Goal: Task Accomplishment & Management: Use online tool/utility

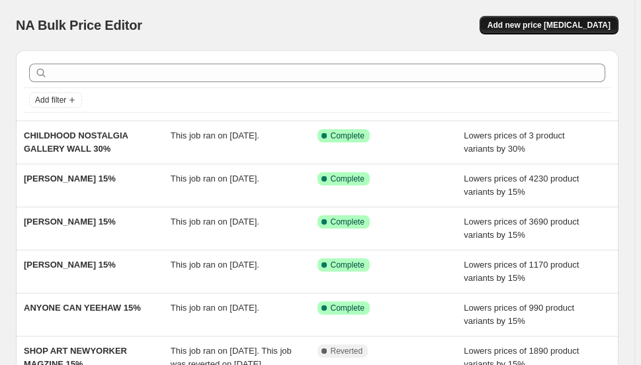
click at [563, 26] on span "Add new price [MEDICAL_DATA]" at bounding box center [549, 25] width 123 height 11
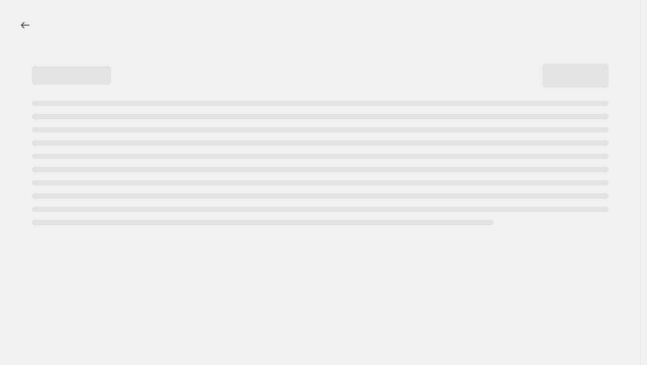
select select "percentage"
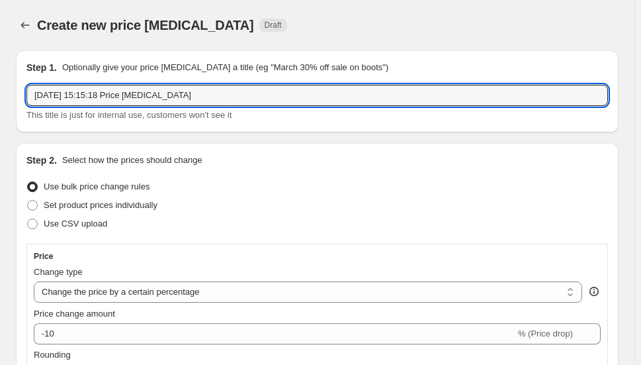
drag, startPoint x: 207, startPoint y: 96, endPoint x: 9, endPoint y: 91, distance: 197.9
paste input "ANETE PURINA-PURITE"
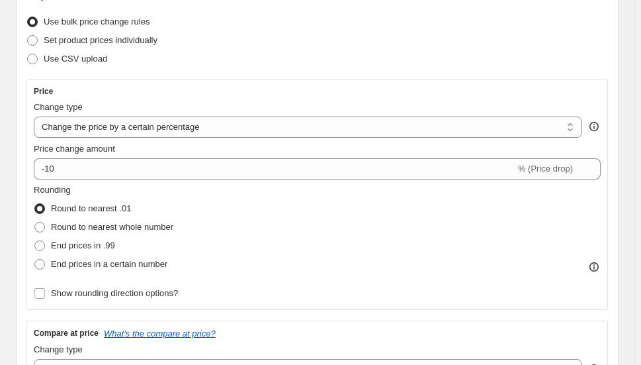
scroll to position [221, 0]
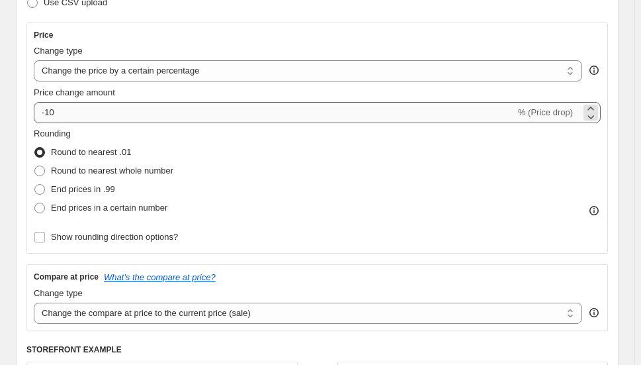
type input "ANETE PURINA-PURITE 15%"
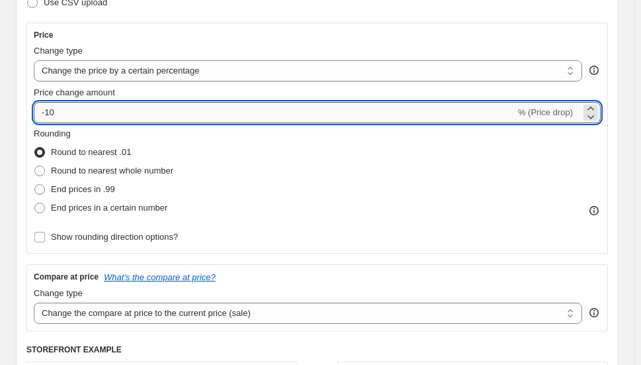
click at [69, 114] on input "-10" at bounding box center [275, 112] width 482 height 21
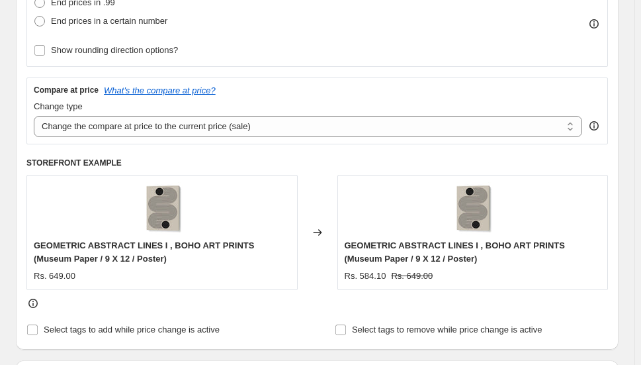
scroll to position [615, 0]
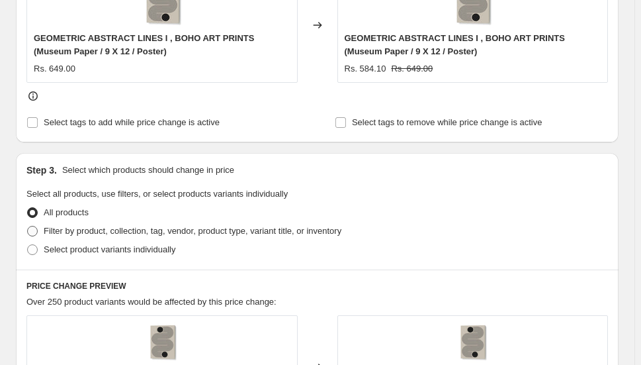
type input "-15"
click at [100, 232] on span "Filter by product, collection, tag, vendor, product type, variant title, or inv…" at bounding box center [193, 231] width 298 height 10
click at [28, 226] on input "Filter by product, collection, tag, vendor, product type, variant title, or inv…" at bounding box center [27, 226] width 1 height 1
radio input "true"
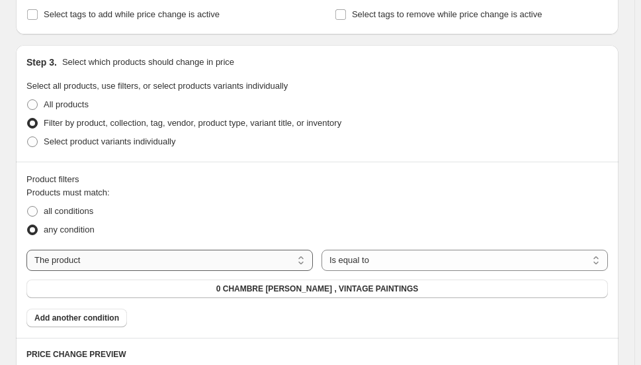
scroll to position [722, 0]
click at [92, 256] on select "The product The product's collection The product's tag The product's vendor The…" at bounding box center [169, 259] width 286 height 21
select select "collection"
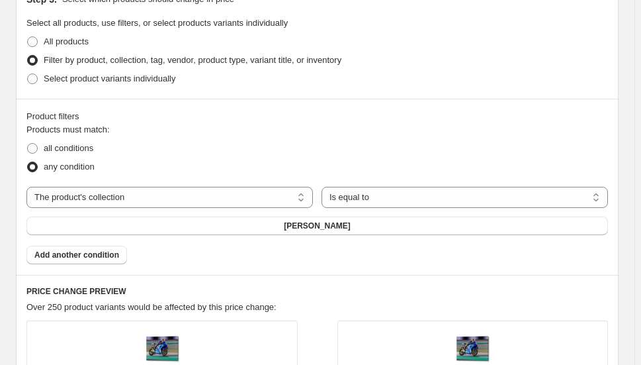
scroll to position [799, 0]
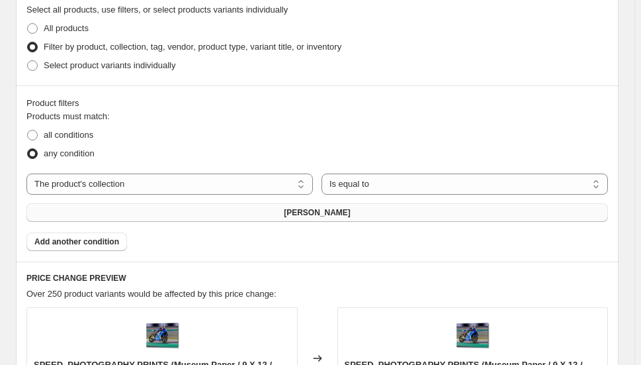
click at [351, 211] on span "[PERSON_NAME]" at bounding box center [317, 212] width 67 height 11
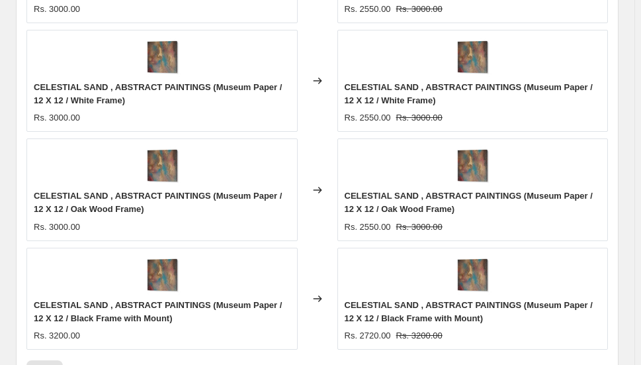
scroll to position [1547, 0]
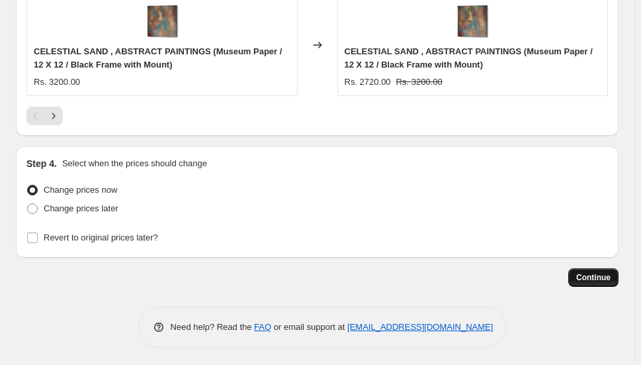
click at [586, 272] on span "Continue" at bounding box center [593, 277] width 34 height 11
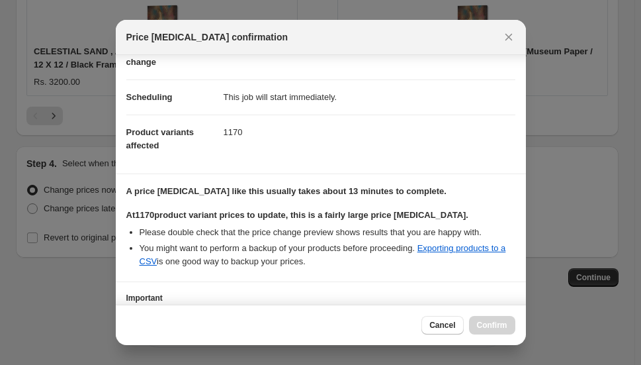
scroll to position [196, 0]
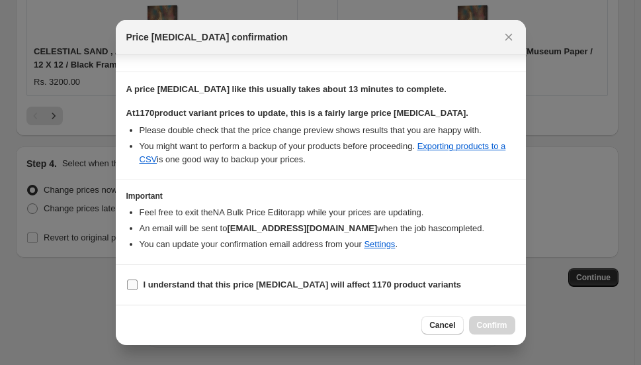
click at [397, 285] on b "I understand that this price [MEDICAL_DATA] will affect 1170 product variants" at bounding box center [303, 284] width 318 height 10
click at [138, 285] on input "I understand that this price [MEDICAL_DATA] will affect 1170 product variants" at bounding box center [132, 284] width 11 height 11
checkbox input "true"
click at [474, 319] on button "Confirm" at bounding box center [492, 325] width 46 height 19
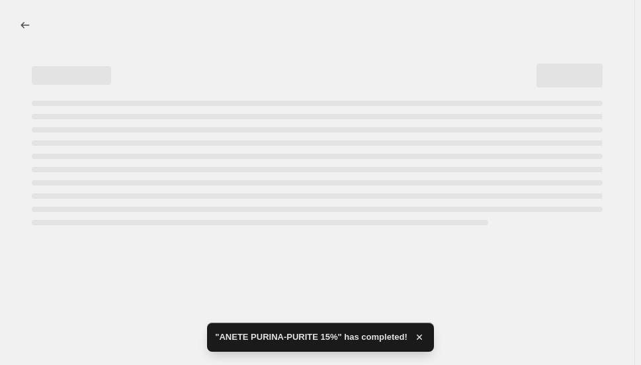
select select "percentage"
select select "collection"
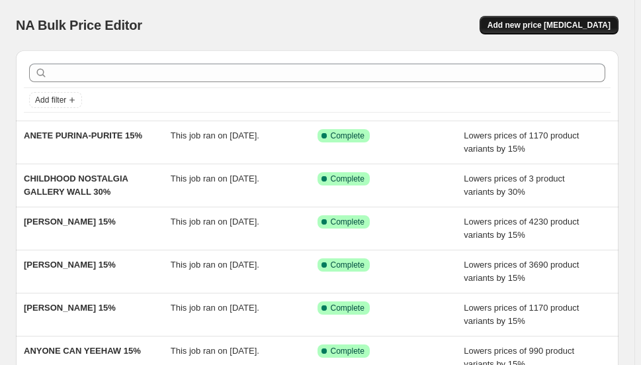
click at [552, 27] on span "Add new price [MEDICAL_DATA]" at bounding box center [549, 25] width 123 height 11
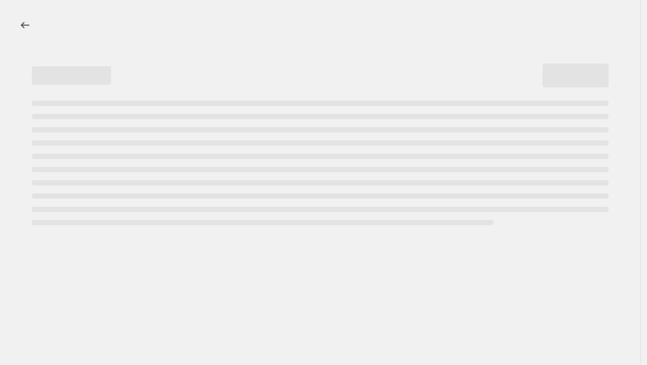
select select "percentage"
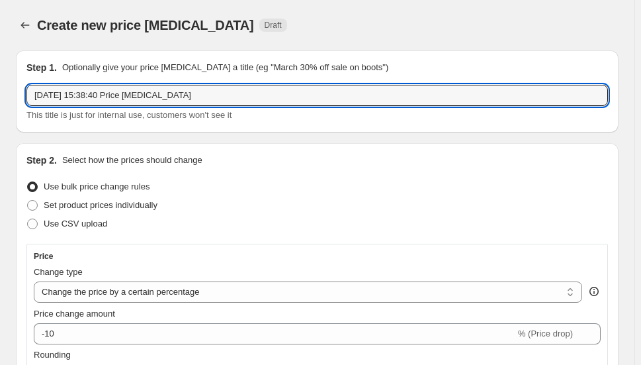
drag, startPoint x: 283, startPoint y: 103, endPoint x: 30, endPoint y: 78, distance: 254.6
click at [30, 78] on div "Step 1. Optionally give your price change job a title (eg "March 30% off sale o…" at bounding box center [317, 91] width 582 height 61
paste input "AMANDA MCLAURIN"
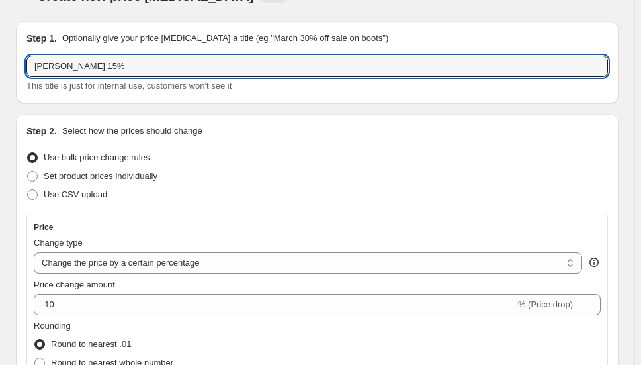
scroll to position [79, 0]
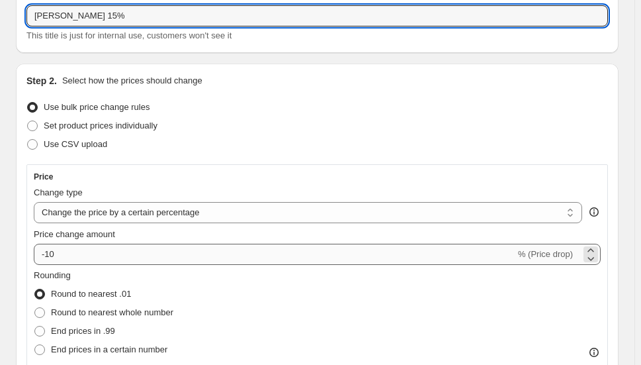
type input "AMANDA MCLAURIN 15%"
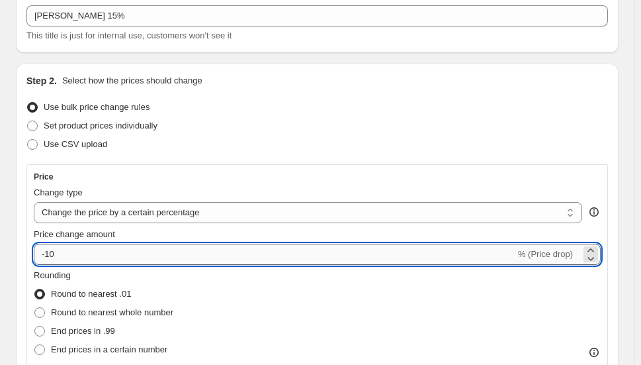
click at [112, 259] on input "-10" at bounding box center [275, 253] width 482 height 21
type input "-15"
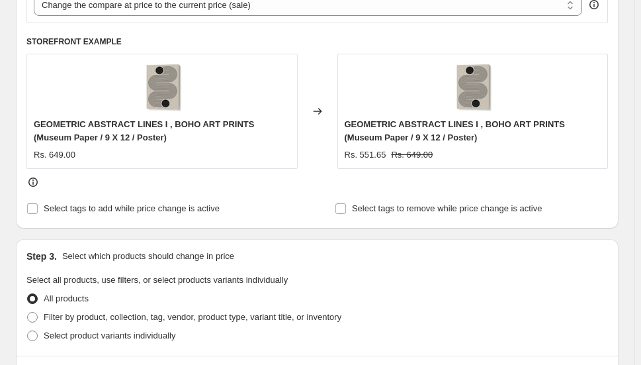
scroll to position [679, 0]
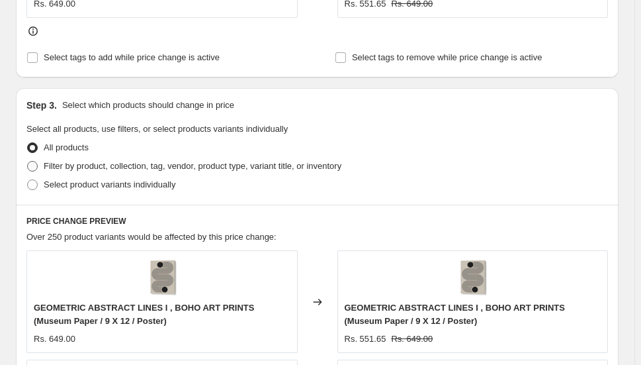
click at [97, 161] on span "Filter by product, collection, tag, vendor, product type, variant title, or inv…" at bounding box center [193, 166] width 298 height 10
click at [28, 161] on input "Filter by product, collection, tag, vendor, product type, variant title, or inv…" at bounding box center [27, 161] width 1 height 1
radio input "true"
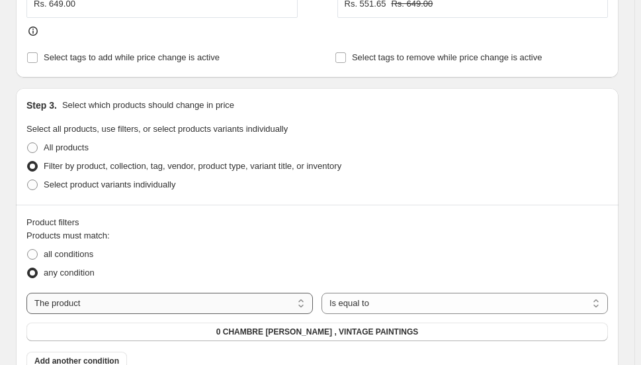
click at [133, 296] on select "The product The product's collection The product's tag The product's vendor The…" at bounding box center [169, 302] width 286 height 21
select select "collection"
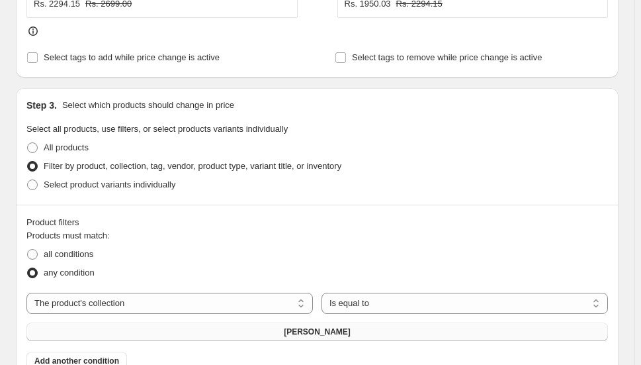
click at [392, 324] on button "[PERSON_NAME]" at bounding box center [317, 331] width 582 height 19
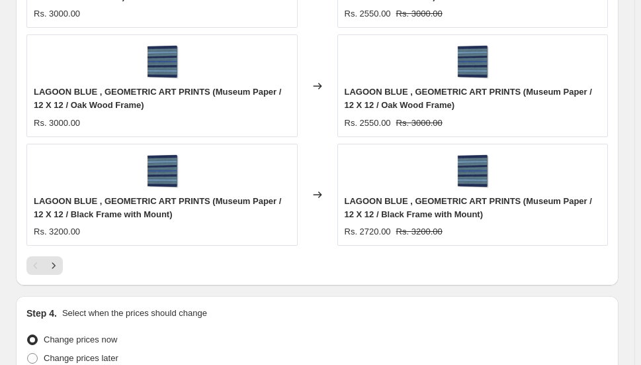
scroll to position [1547, 0]
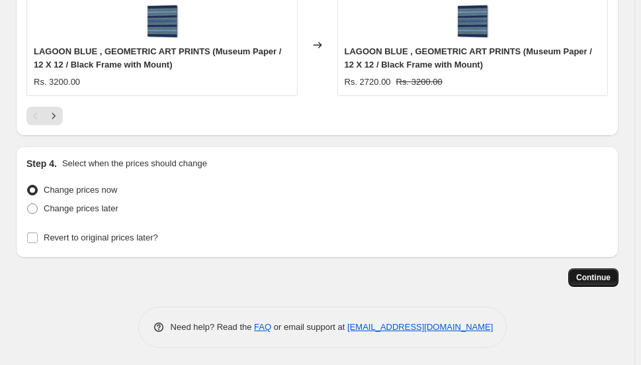
click at [589, 274] on span "Continue" at bounding box center [593, 277] width 34 height 11
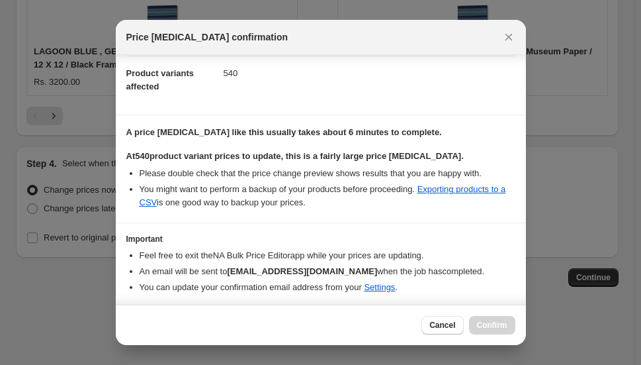
scroll to position [196, 0]
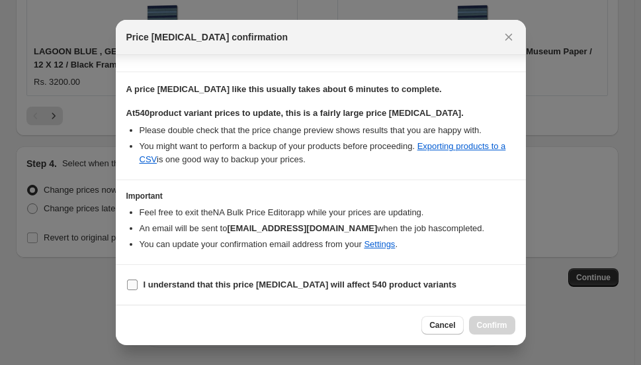
click at [376, 284] on b "I understand that this price change job will affect 540 product variants" at bounding box center [300, 284] width 313 height 10
click at [138, 284] on input "I understand that this price change job will affect 540 product variants" at bounding box center [132, 284] width 11 height 11
checkbox input "true"
click at [486, 328] on span "Confirm" at bounding box center [492, 325] width 30 height 11
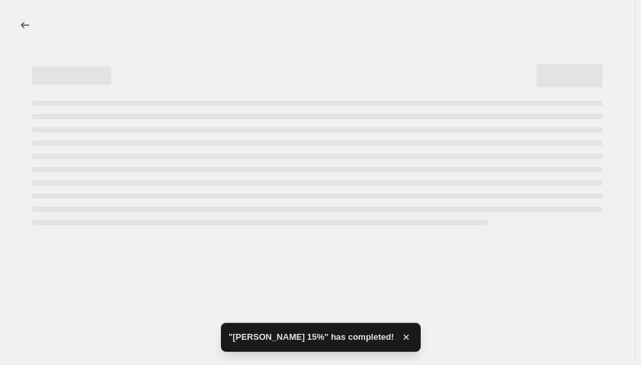
select select "percentage"
select select "collection"
